Goal: Information Seeking & Learning: Learn about a topic

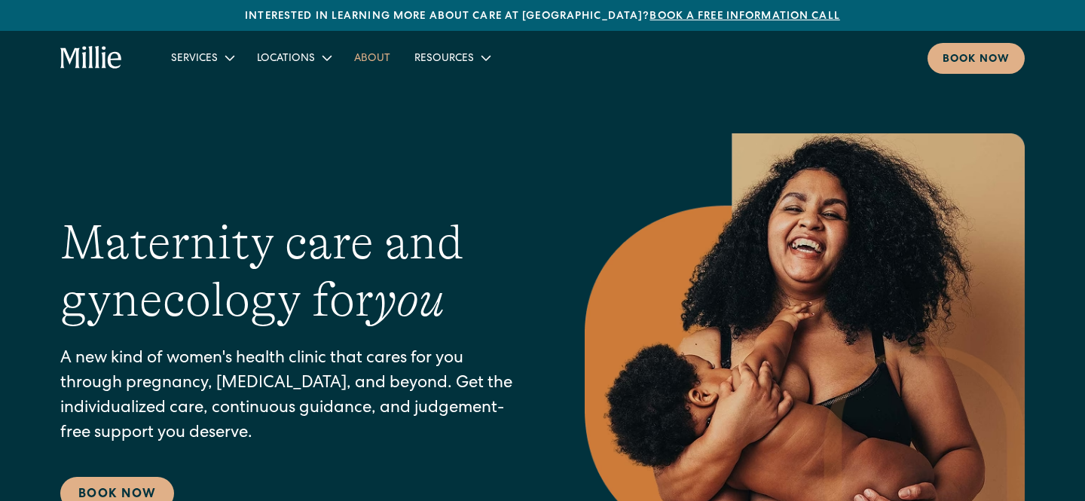
click at [371, 58] on link "About" at bounding box center [372, 57] width 60 height 25
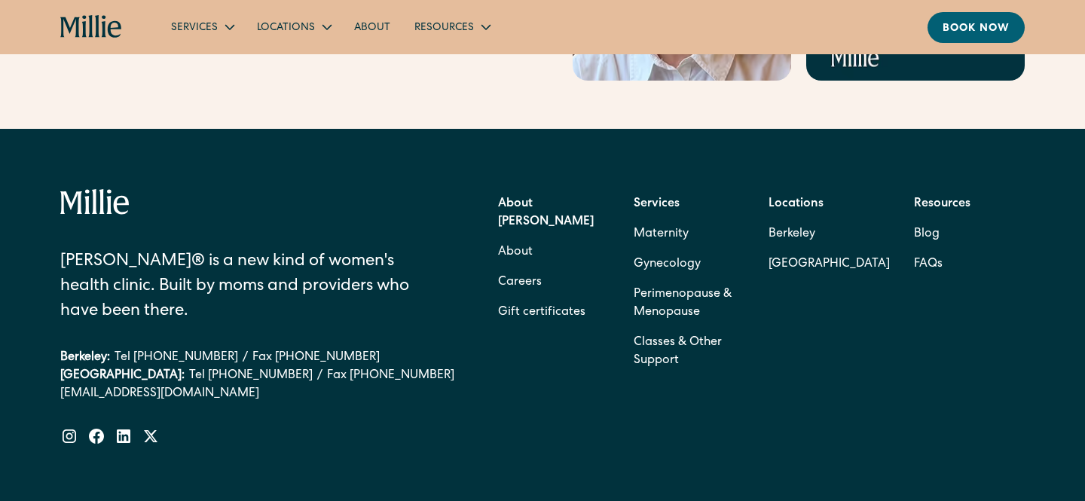
scroll to position [4855, 0]
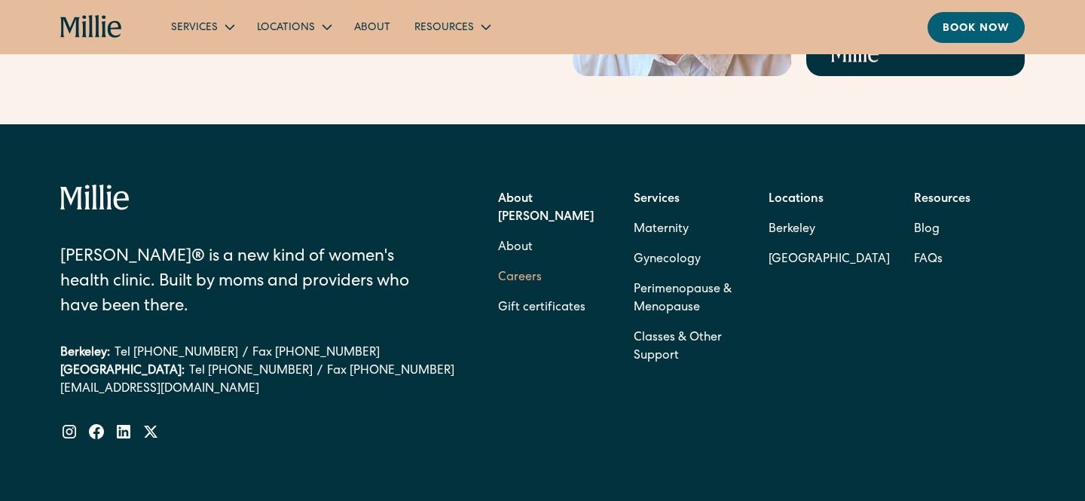
click at [521, 263] on link "Careers" at bounding box center [520, 278] width 44 height 30
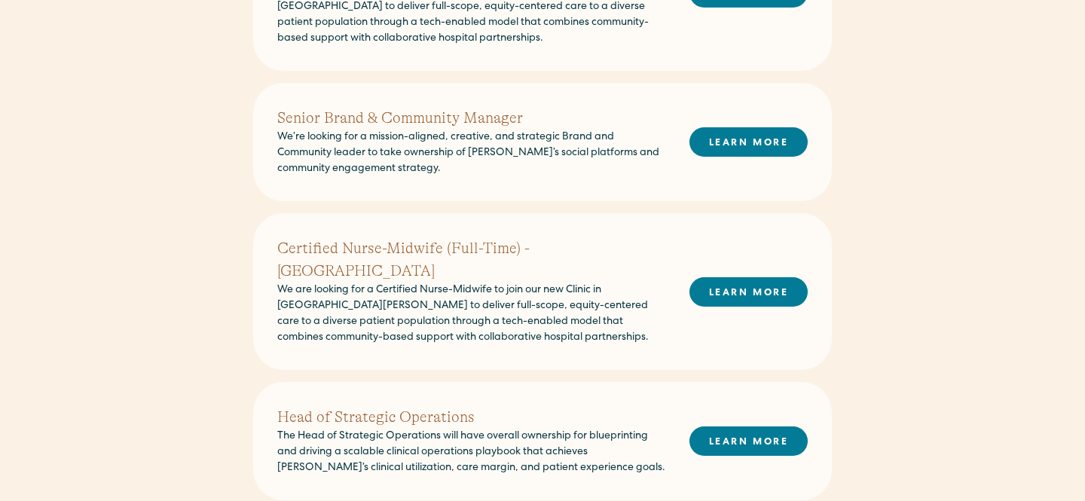
scroll to position [1062, 0]
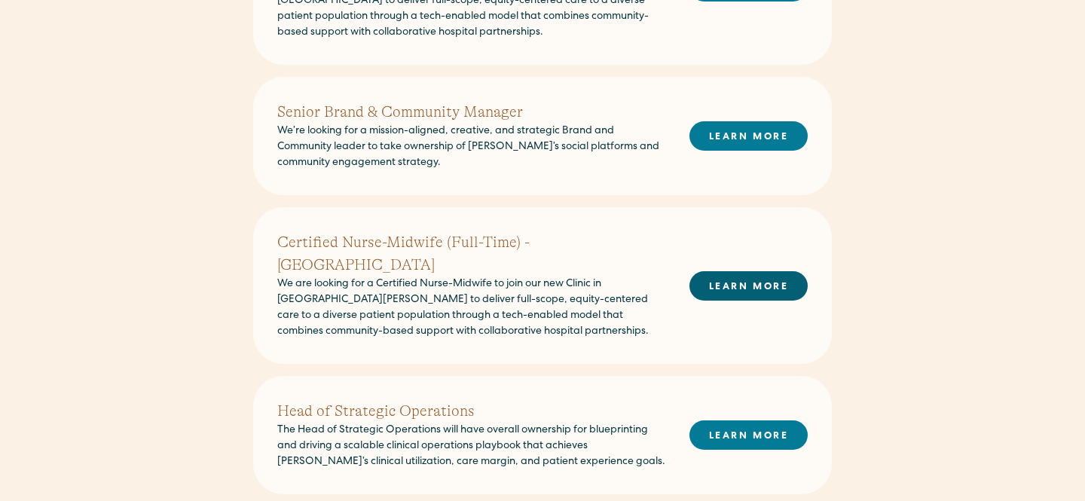
click at [726, 271] on link "LEARN MORE" at bounding box center [749, 285] width 118 height 29
